Goal: Information Seeking & Learning: Check status

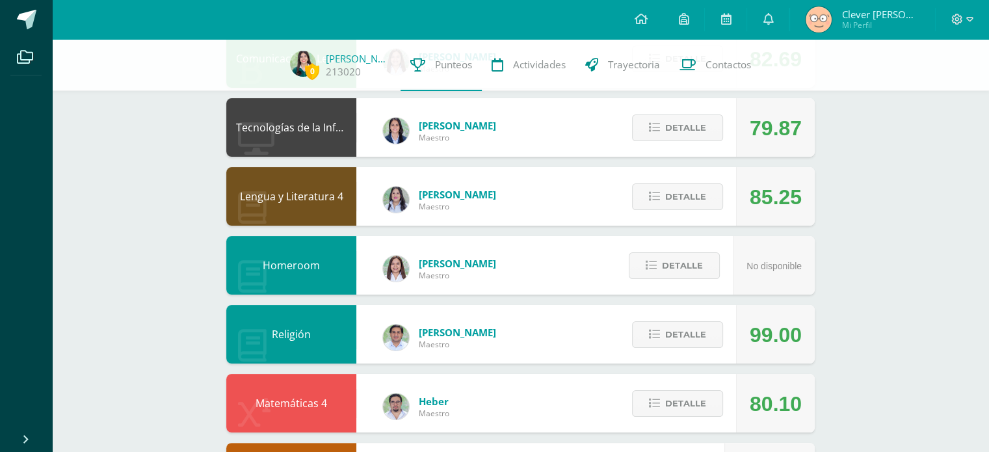
scroll to position [177, 0]
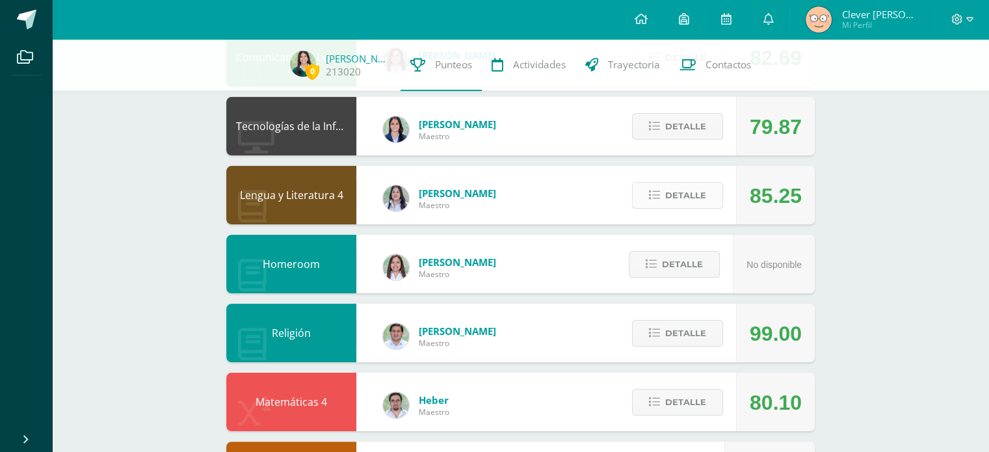
click at [682, 190] on span "Detalle" at bounding box center [685, 195] width 41 height 24
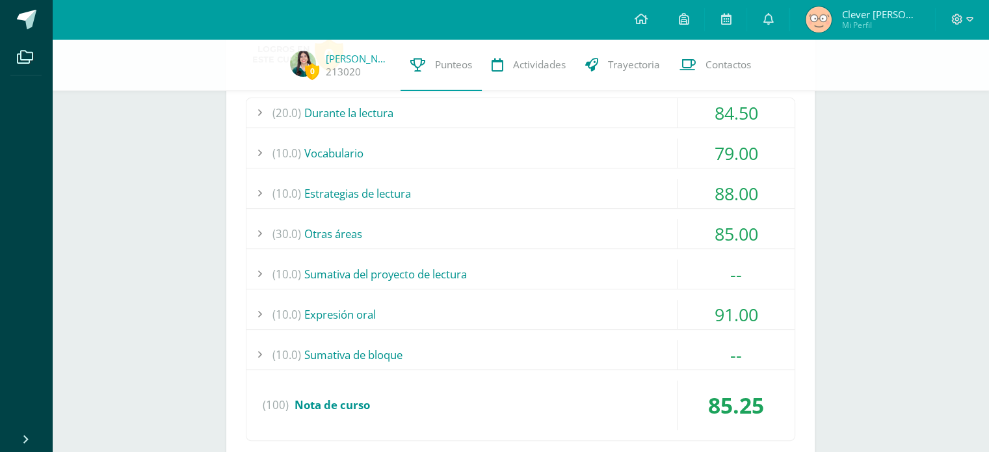
scroll to position [376, 0]
click at [603, 228] on div "(30.0) Otras áreas" at bounding box center [520, 234] width 548 height 29
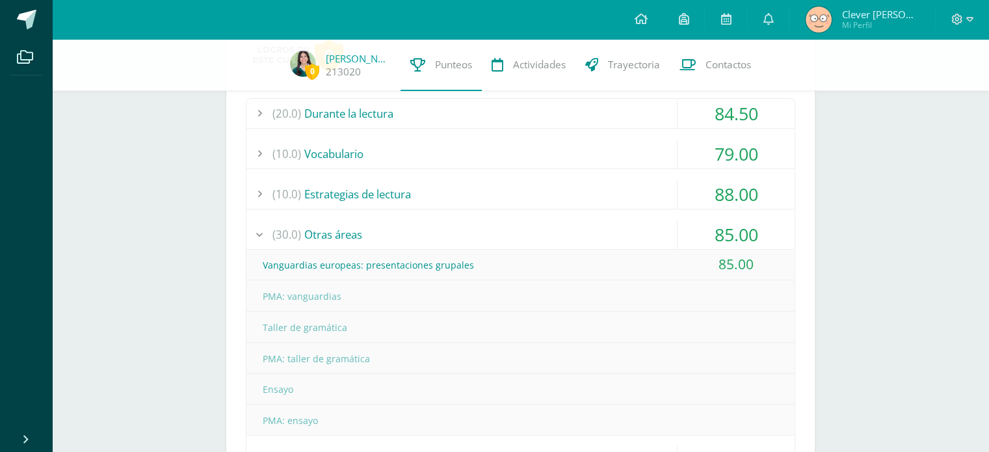
click at [603, 228] on div "(30.0) Otras áreas" at bounding box center [520, 234] width 548 height 29
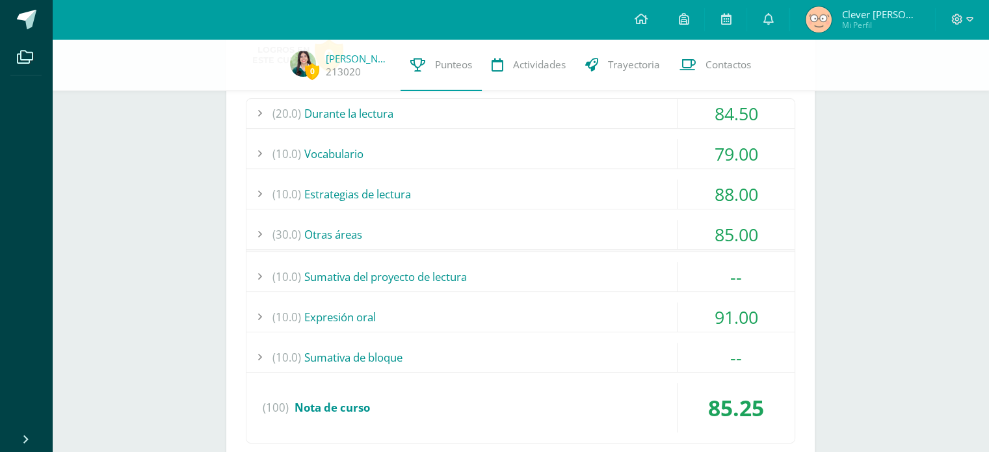
click at [575, 189] on div "(10.0) Estrategias de lectura" at bounding box center [520, 193] width 548 height 29
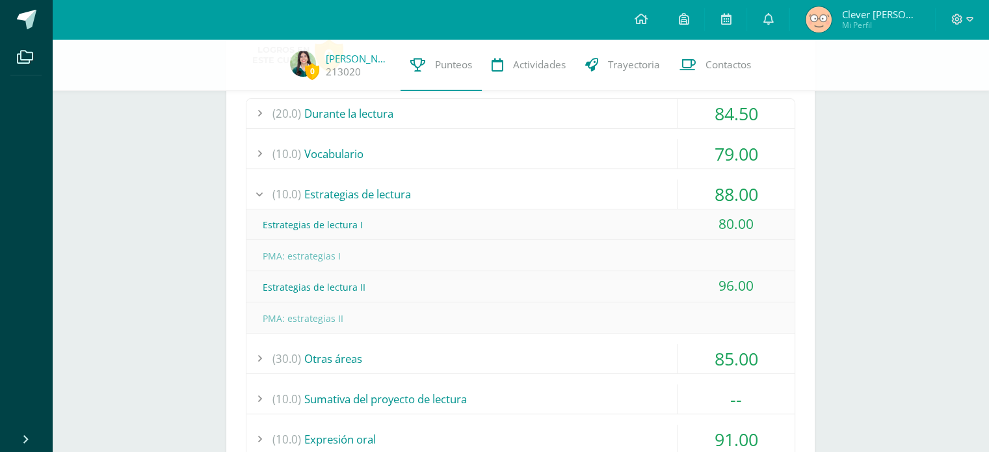
click at [524, 140] on div "(10.0) Vocabulario" at bounding box center [520, 153] width 548 height 29
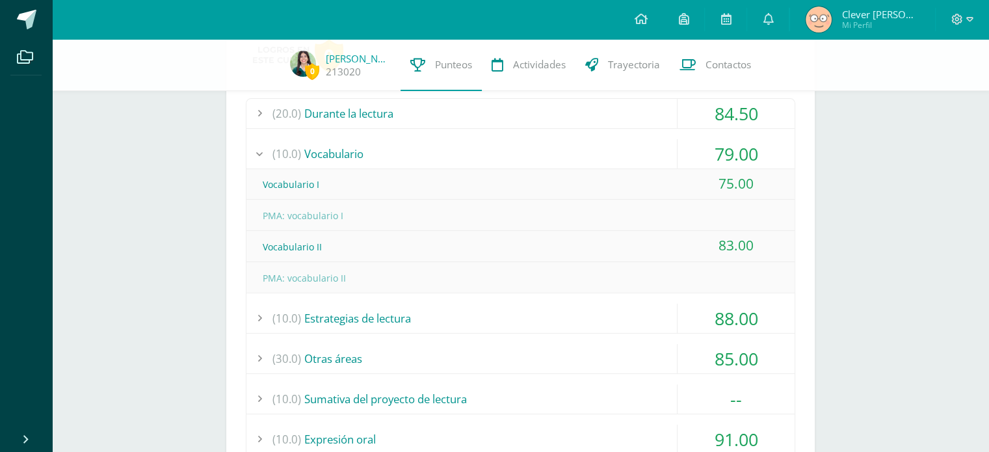
click at [521, 141] on div "(10.0) Vocabulario" at bounding box center [520, 153] width 548 height 29
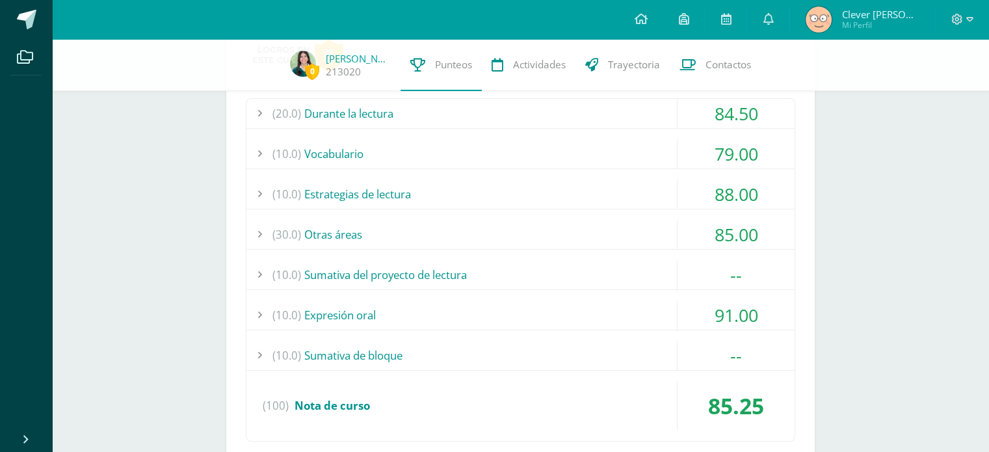
click at [442, 112] on div "(20.0) Durante la lectura" at bounding box center [520, 113] width 548 height 29
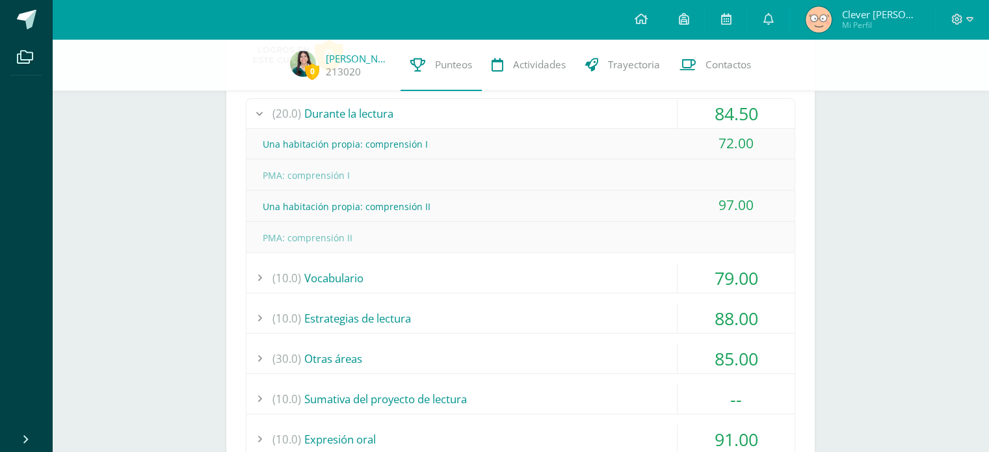
scroll to position [0, 0]
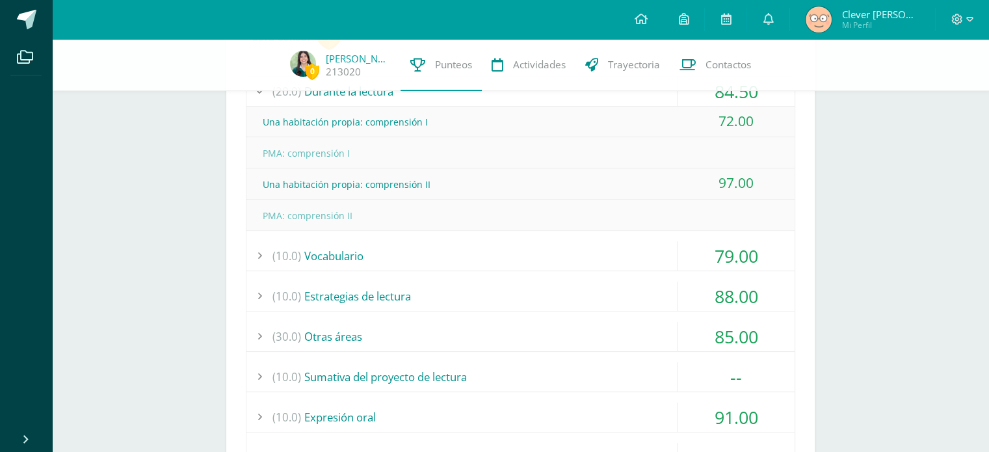
scroll to position [402, 0]
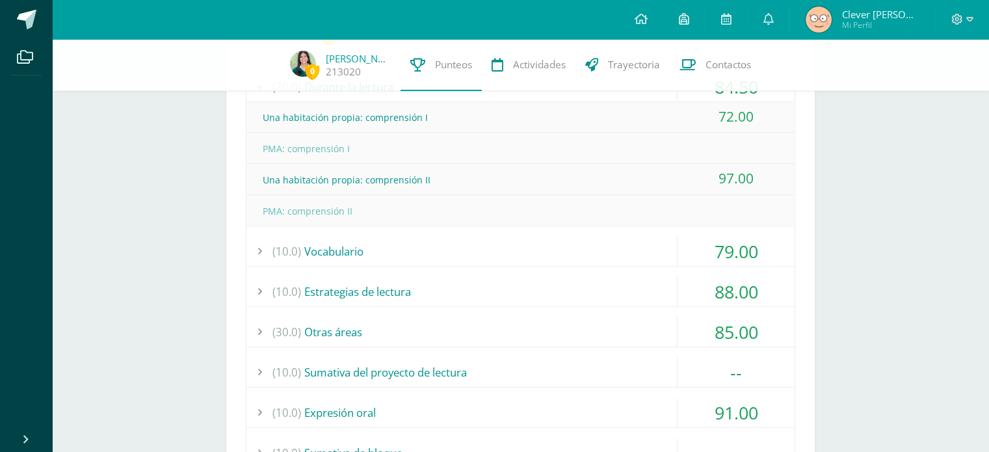
click at [601, 252] on div "(10.0) Vocabulario" at bounding box center [520, 251] width 548 height 29
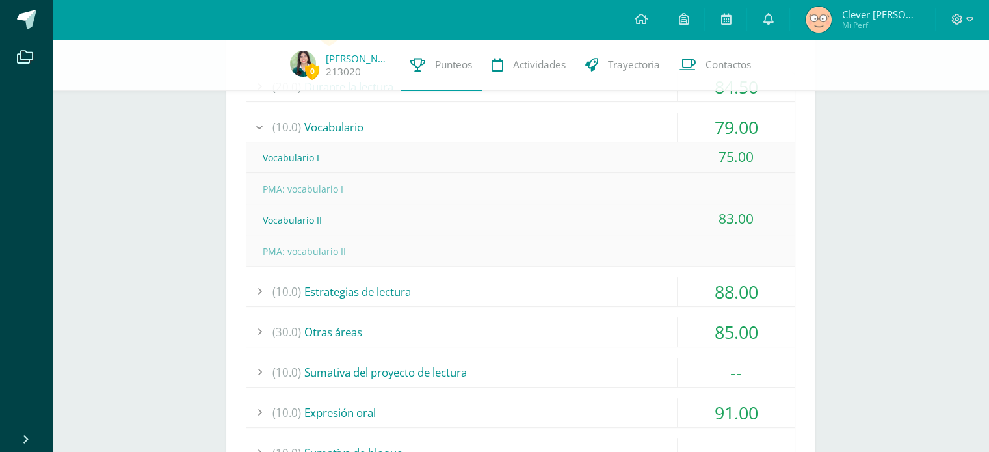
click at [606, 118] on div "(10.0) Vocabulario" at bounding box center [520, 126] width 548 height 29
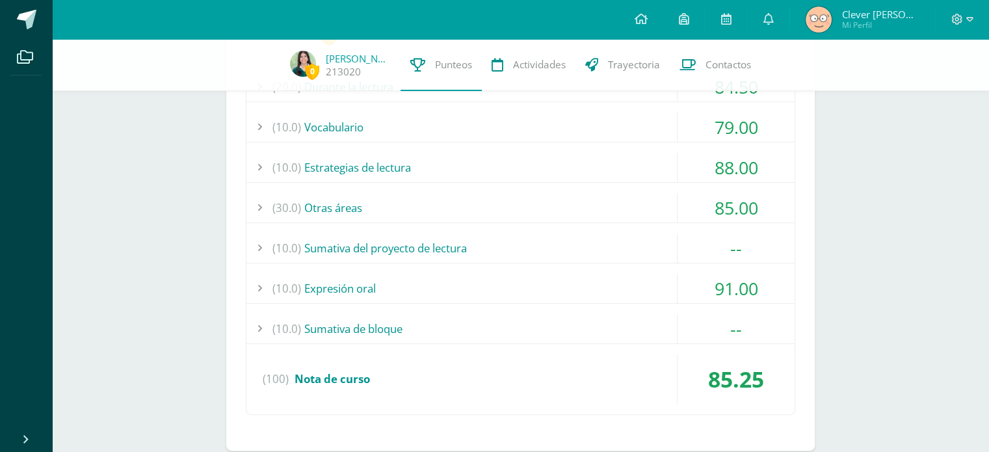
scroll to position [0, 0]
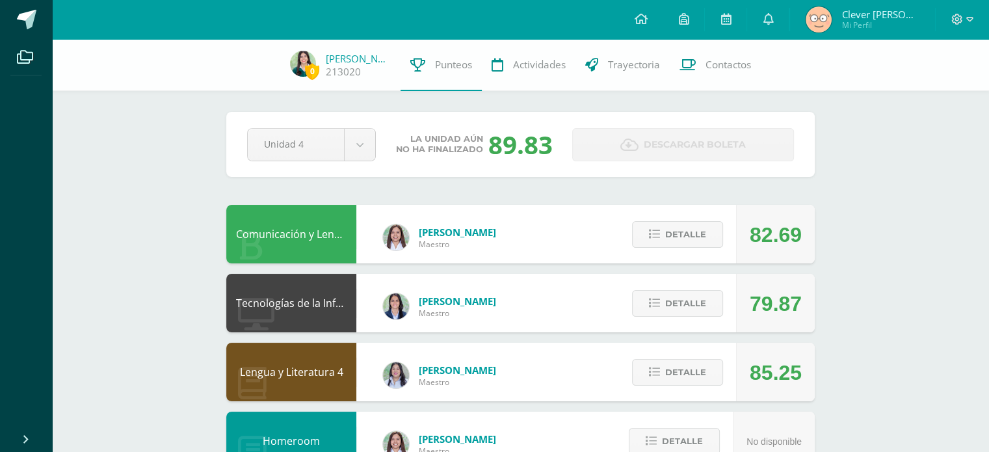
click at [675, 389] on div "Detalle" at bounding box center [674, 372] width 124 height 59
click at [670, 369] on span "Detalle" at bounding box center [685, 372] width 41 height 24
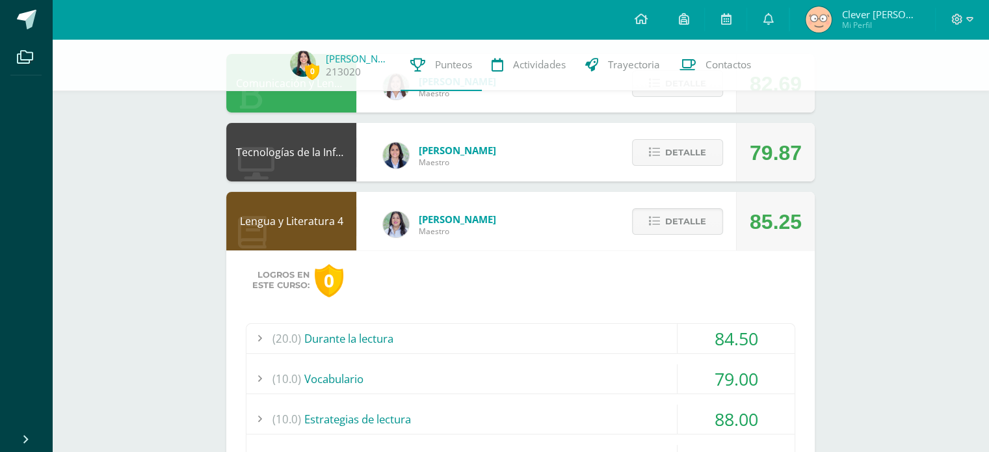
click at [650, 345] on div "(20.0) Durante la lectura" at bounding box center [520, 338] width 548 height 29
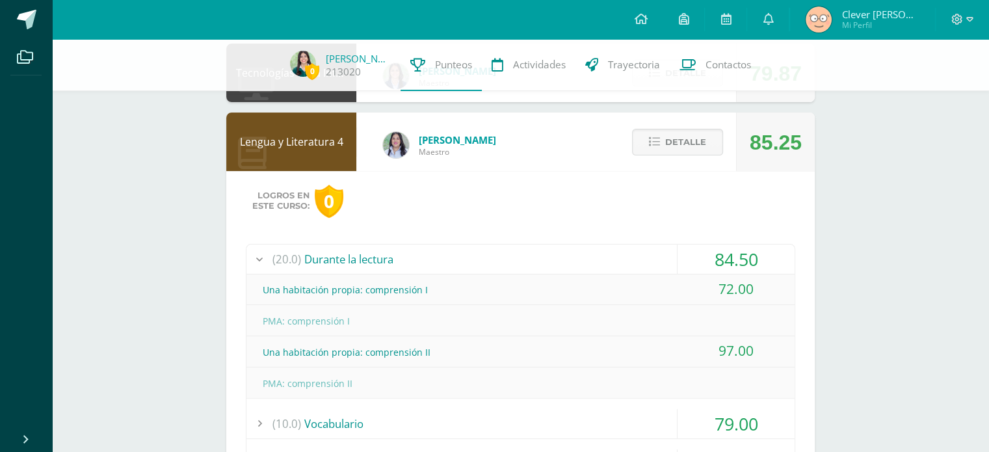
scroll to position [228, 0]
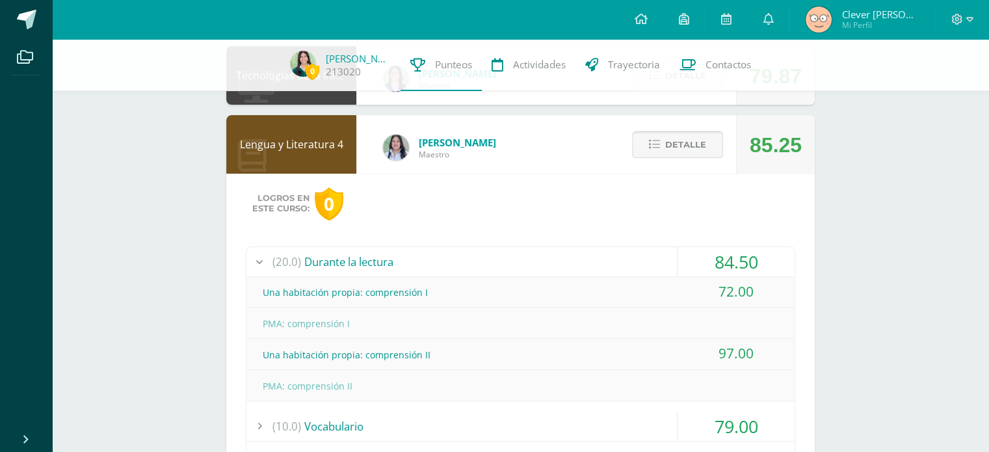
click at [666, 155] on span "Detalle" at bounding box center [685, 145] width 41 height 24
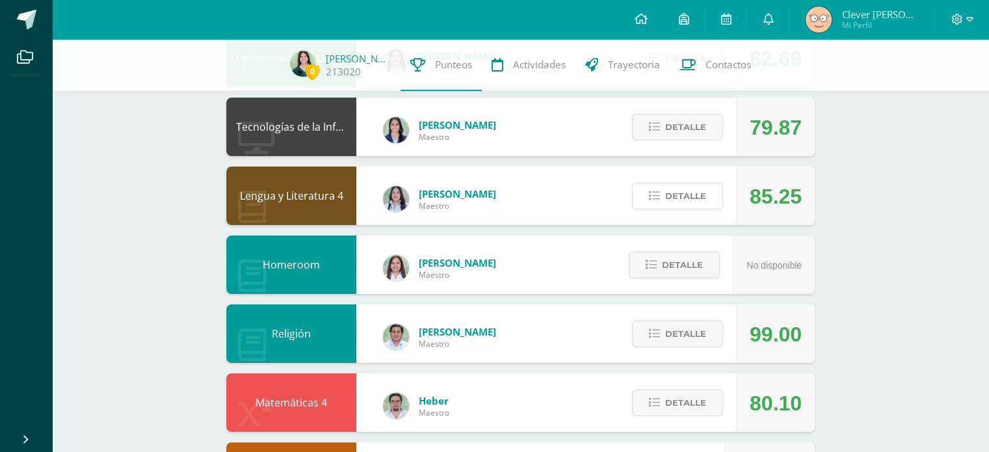
scroll to position [176, 0]
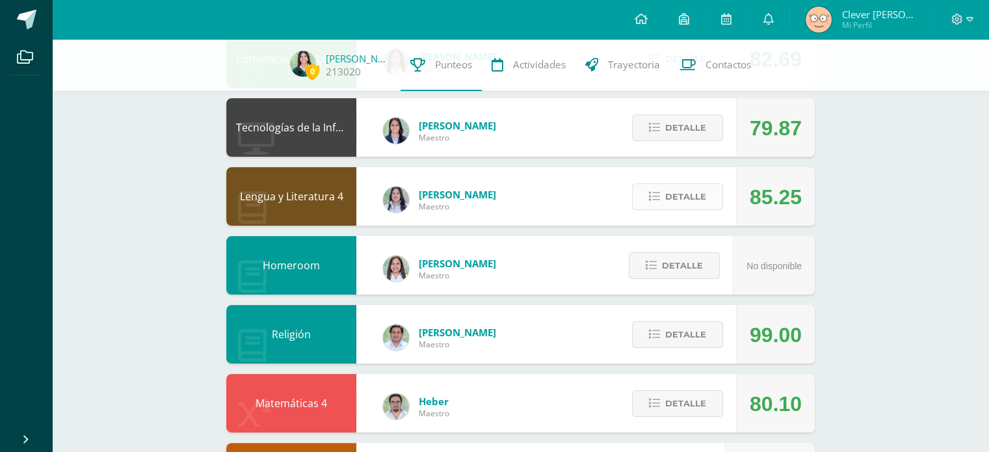
click at [677, 197] on span "Detalle" at bounding box center [685, 197] width 41 height 24
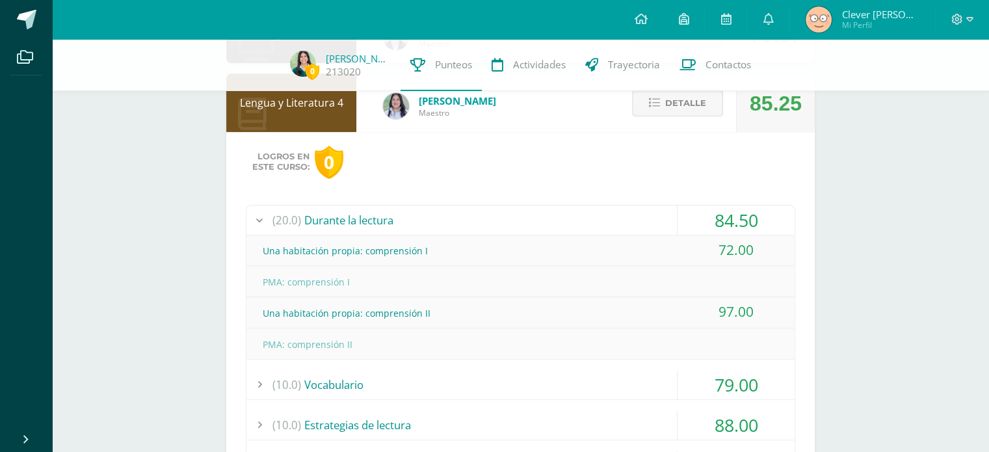
scroll to position [306, 0]
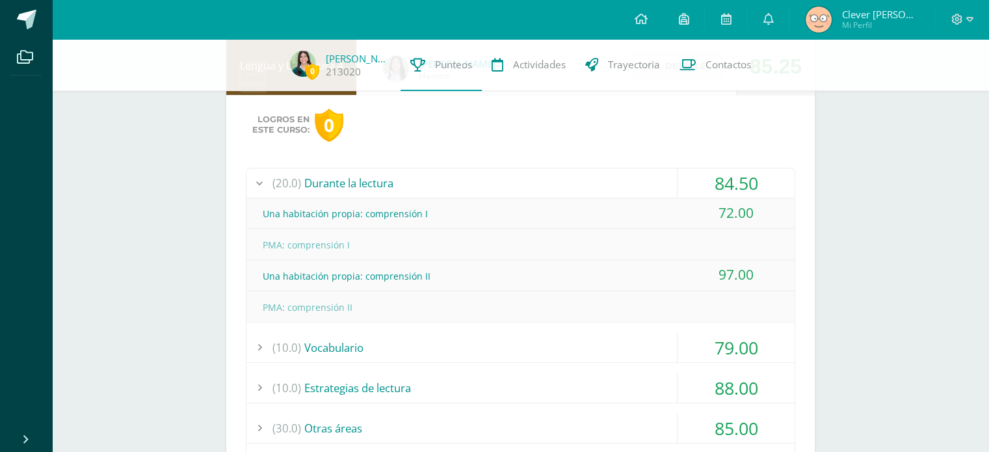
click at [237, 133] on div "Logros en este curso: 0 (20.0) Durante la lectura 84.50 Una habitación propia: …" at bounding box center [520, 383] width 588 height 576
